Goal: Task Accomplishment & Management: Manage account settings

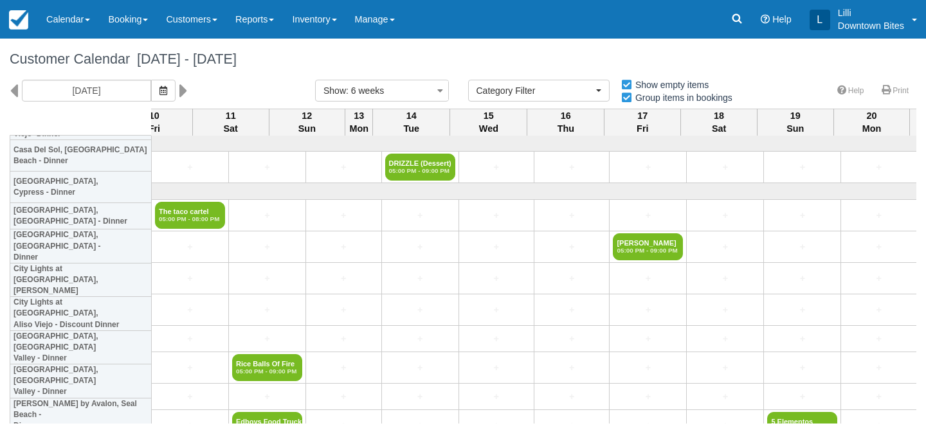
select select
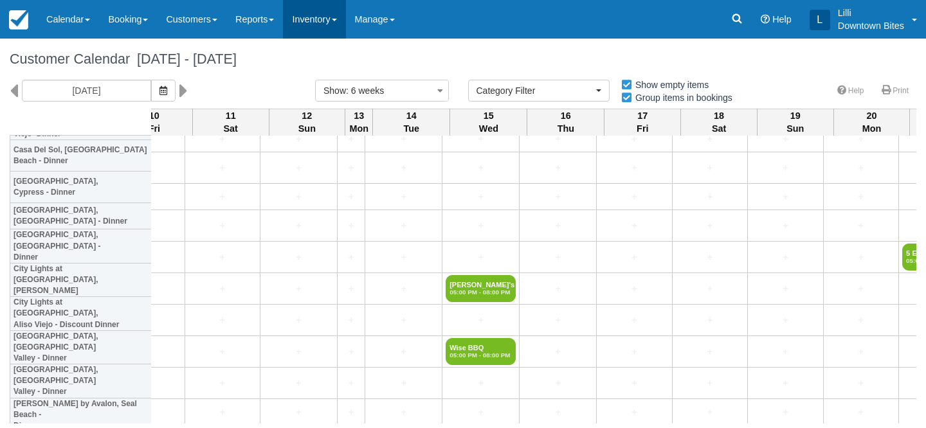
click at [327, 22] on link "Inventory" at bounding box center [314, 19] width 62 height 39
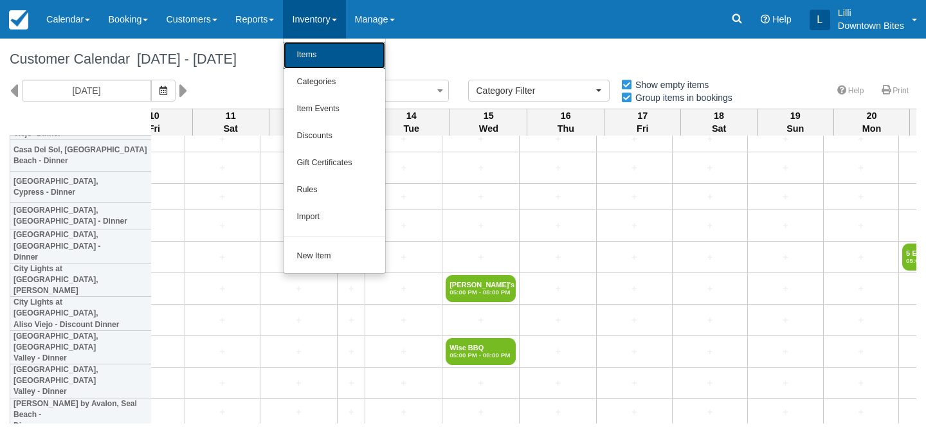
click at [329, 60] on link "Items" at bounding box center [335, 55] width 102 height 27
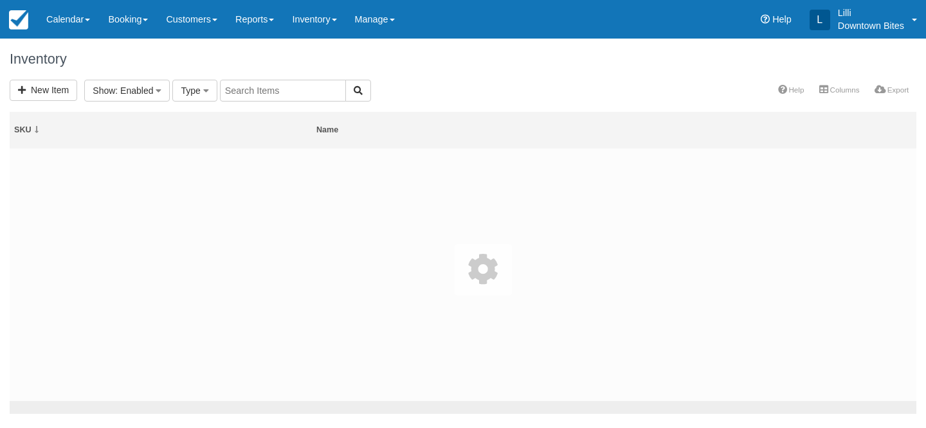
select select
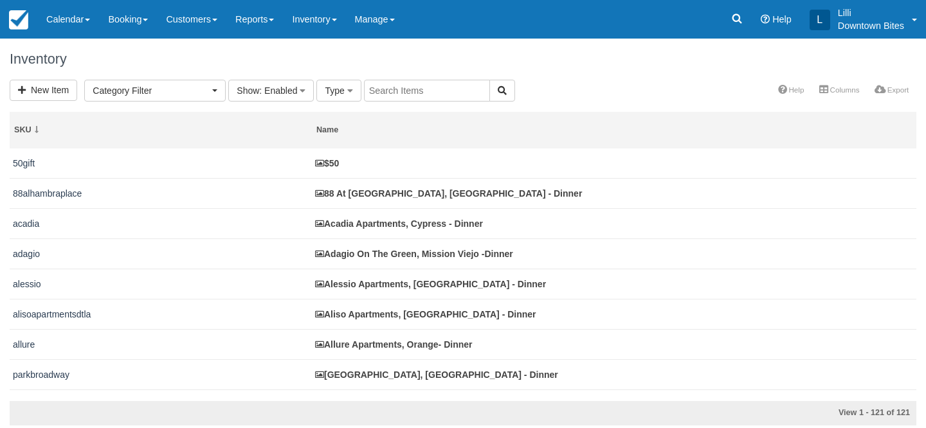
click at [399, 96] on input "text" at bounding box center [427, 91] width 126 height 22
type input "[GEOGRAPHIC_DATA]"
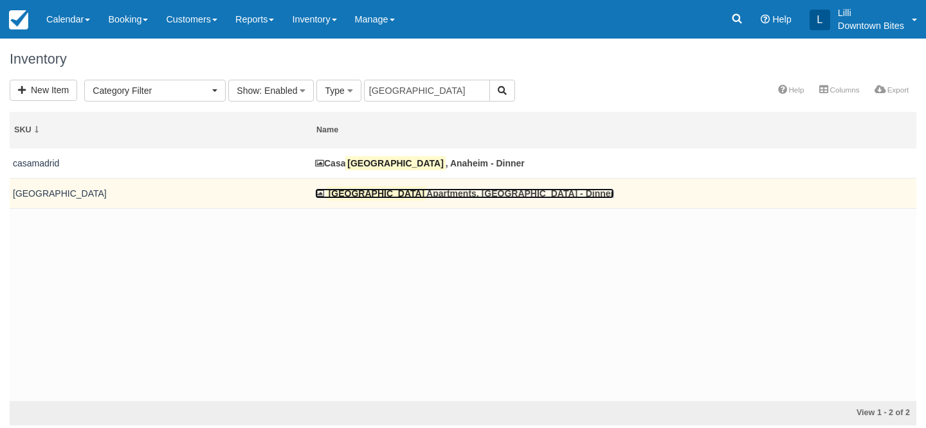
click at [381, 189] on link "Madrid Apartments, [GEOGRAPHIC_DATA] - Dinner" at bounding box center [464, 193] width 299 height 10
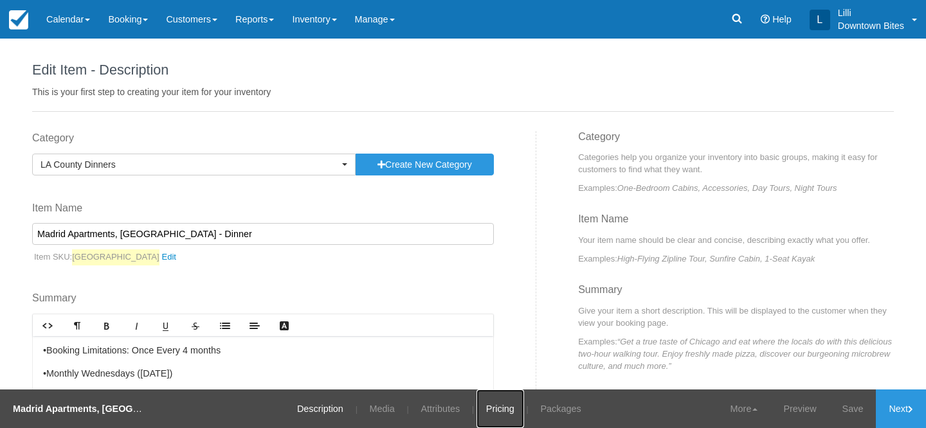
click at [497, 413] on link "Pricing" at bounding box center [500, 409] width 48 height 39
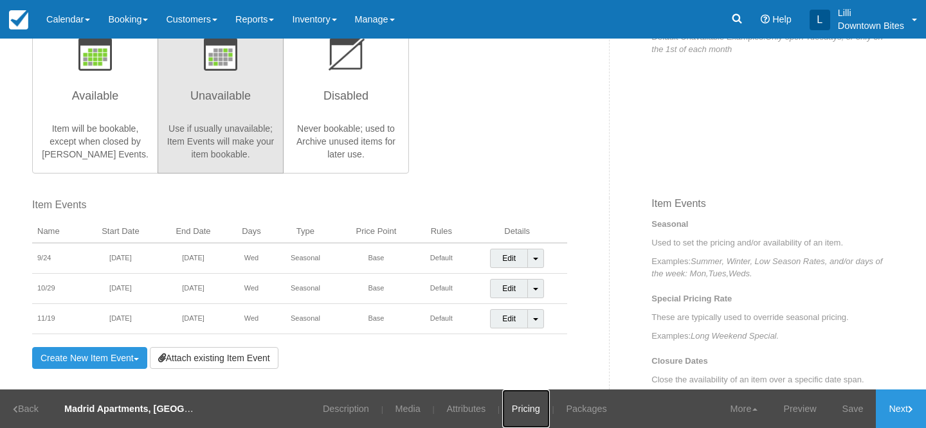
scroll to position [315, 0]
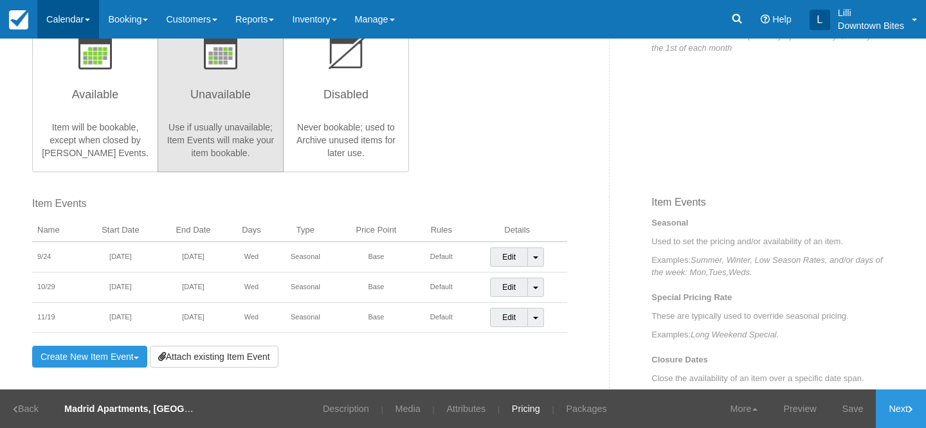
click at [66, 19] on link "Calendar" at bounding box center [68, 19] width 62 height 39
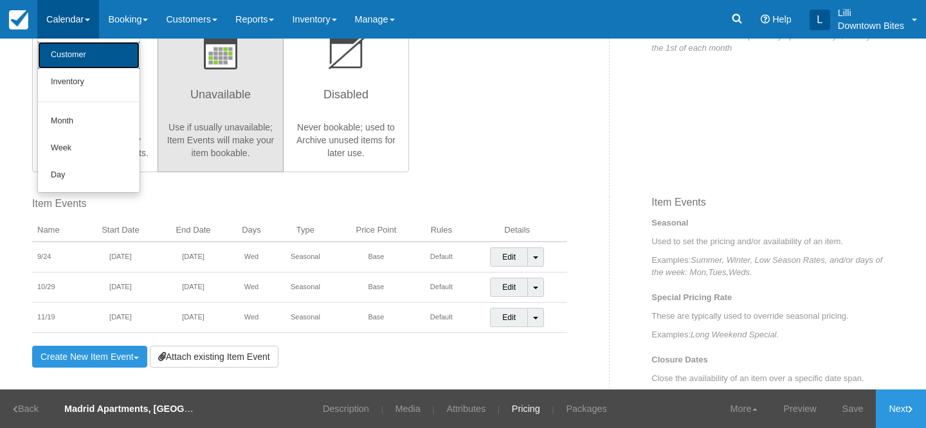
click at [65, 60] on link "Customer" at bounding box center [89, 55] width 102 height 27
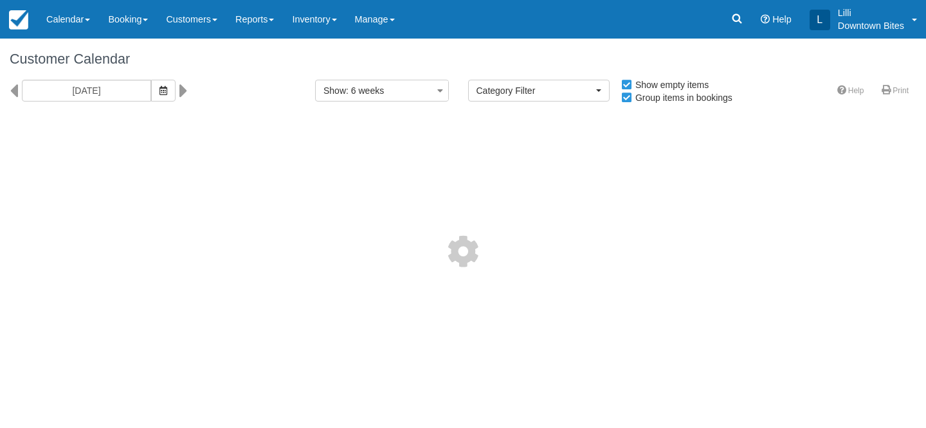
select select
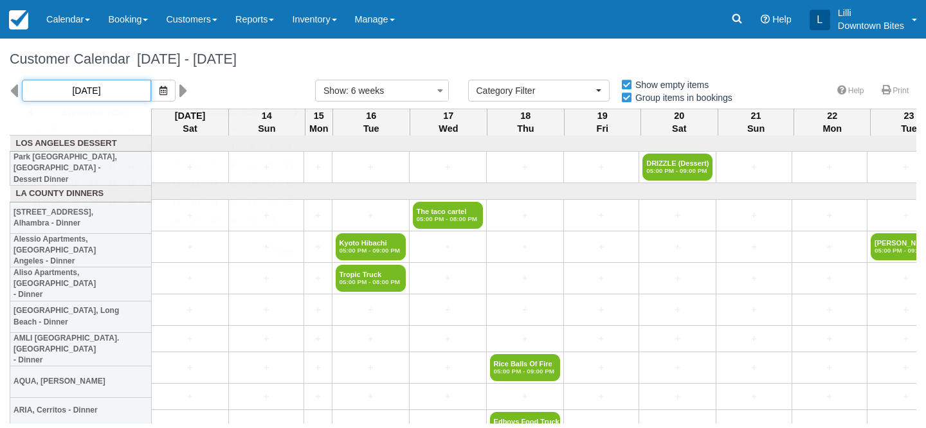
click at [109, 81] on input "09/13/25" at bounding box center [86, 91] width 129 height 22
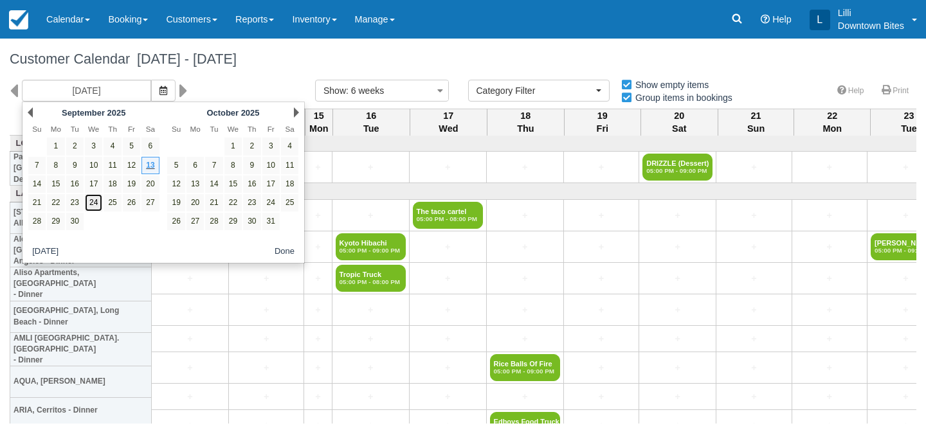
click at [96, 207] on link "24" at bounding box center [93, 202] width 17 height 17
type input "09/24/25"
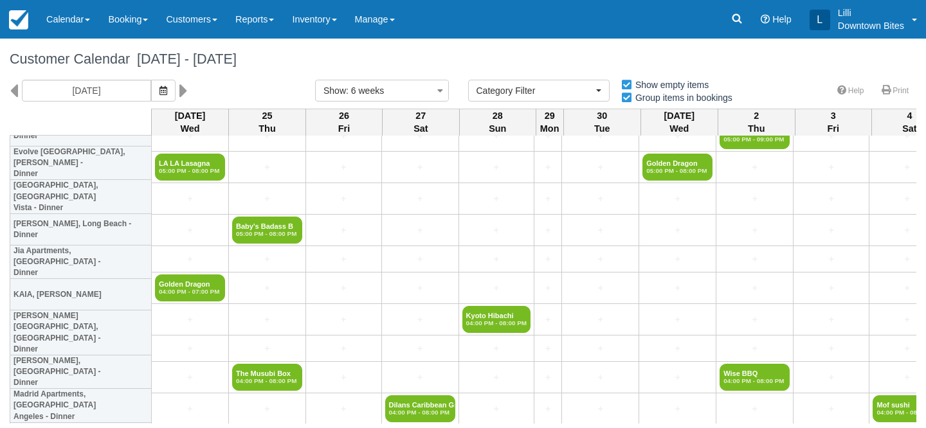
scroll to position [997, 0]
